Goal: Task Accomplishment & Management: Use online tool/utility

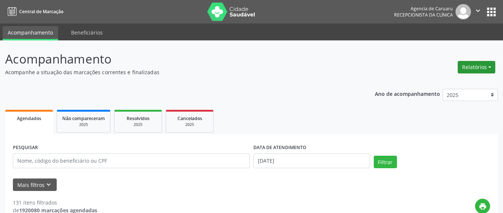
click at [464, 65] on button "Relatórios" at bounding box center [476, 67] width 38 height 13
click at [446, 82] on link "Agendamentos" at bounding box center [449, 83] width 79 height 10
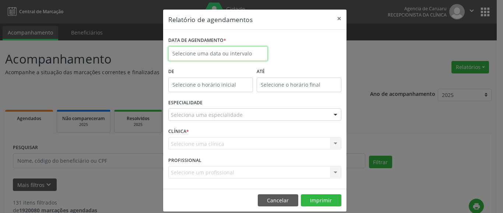
click at [205, 55] on body "Central de Marcação Agencia de [GEOGRAPHIC_DATA] Recepcionista da clínica  Con…" at bounding box center [251, 106] width 503 height 213
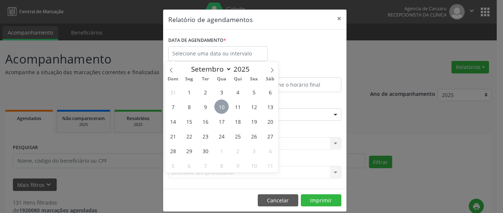
click at [221, 104] on span "10" at bounding box center [221, 107] width 14 height 14
type input "[DATE]"
click at [221, 104] on span "10" at bounding box center [221, 107] width 14 height 14
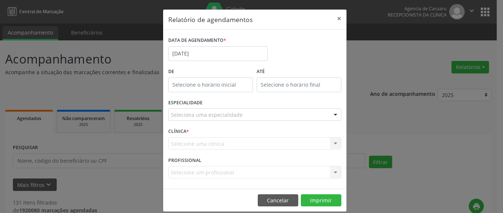
click at [185, 109] on div "Seleciona uma especialidade" at bounding box center [254, 115] width 173 height 13
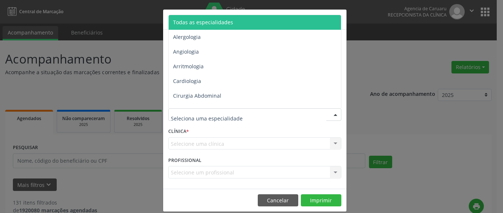
click at [202, 21] on span "Todas as especialidades" at bounding box center [203, 22] width 60 height 7
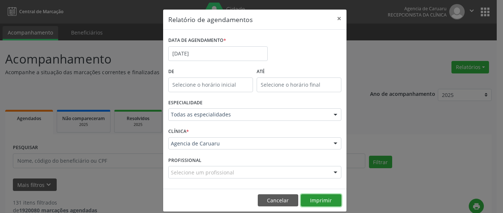
click at [316, 198] on button "Imprimir" at bounding box center [321, 201] width 40 height 13
